Goal: Use online tool/utility: Utilize a website feature to perform a specific function

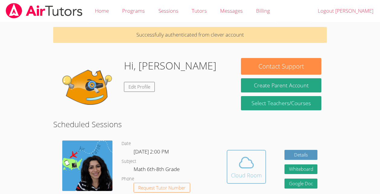
click at [260, 171] on span at bounding box center [246, 162] width 31 height 17
click at [245, 160] on icon at bounding box center [246, 162] width 17 height 17
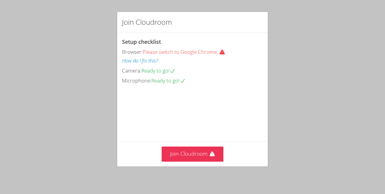
click at [183, 86] on div "Setup checklist Browser: Please switch to Google Chrome. How do I fix this? Cam…" at bounding box center [192, 87] width 151 height 109
click at [184, 156] on button "Join Cloudroom" at bounding box center [193, 154] width 62 height 15
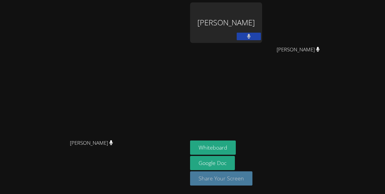
click at [252, 177] on button "Share Your Screen" at bounding box center [221, 179] width 62 height 14
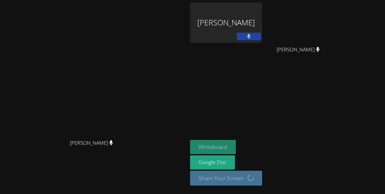
click at [236, 145] on button "Whiteboard" at bounding box center [213, 147] width 46 height 14
click at [236, 147] on button "Whiteboard" at bounding box center [213, 147] width 46 height 14
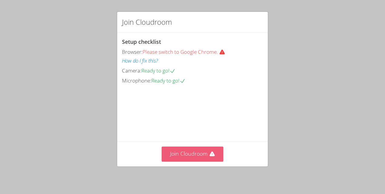
click at [209, 153] on icon at bounding box center [212, 154] width 6 height 6
